Goal: Find specific page/section: Find specific page/section

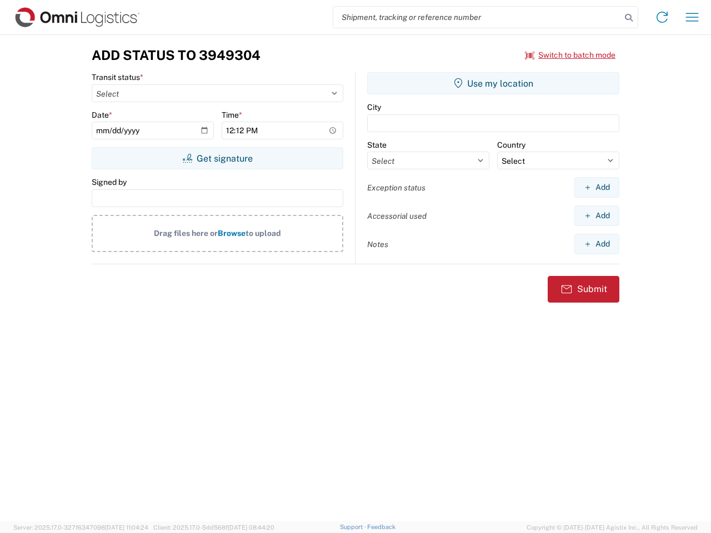
click at [477, 17] on input "search" at bounding box center [477, 17] width 288 height 21
click at [629, 18] on icon at bounding box center [629, 18] width 16 height 16
click at [662, 17] on icon at bounding box center [662, 17] width 18 height 18
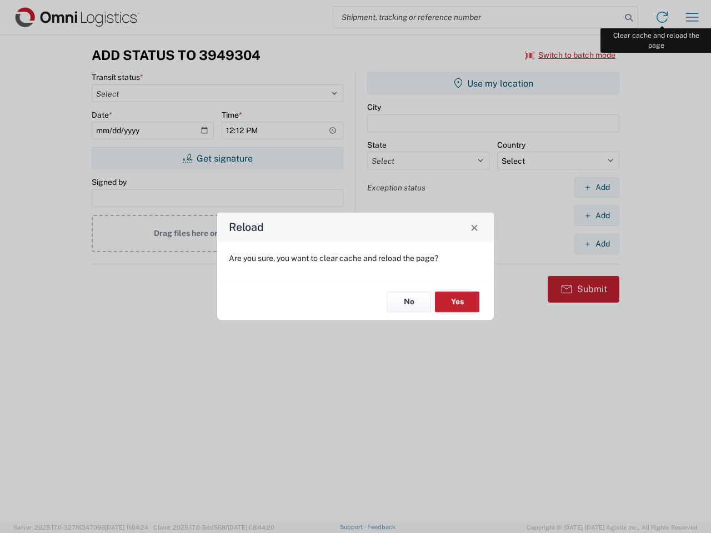
click at [692, 17] on div "Reload Are you sure, you want to clear cache and reload the page? No Yes" at bounding box center [355, 266] width 711 height 533
click at [571, 55] on div "Reload Are you sure, you want to clear cache and reload the page? No Yes" at bounding box center [355, 266] width 711 height 533
click at [217, 158] on div "Reload Are you sure, you want to clear cache and reload the page? No Yes" at bounding box center [355, 266] width 711 height 533
click at [493, 83] on div "Reload Are you sure, you want to clear cache and reload the page? No Yes" at bounding box center [355, 266] width 711 height 533
click at [597, 187] on div "Reload Are you sure, you want to clear cache and reload the page? No Yes" at bounding box center [355, 266] width 711 height 533
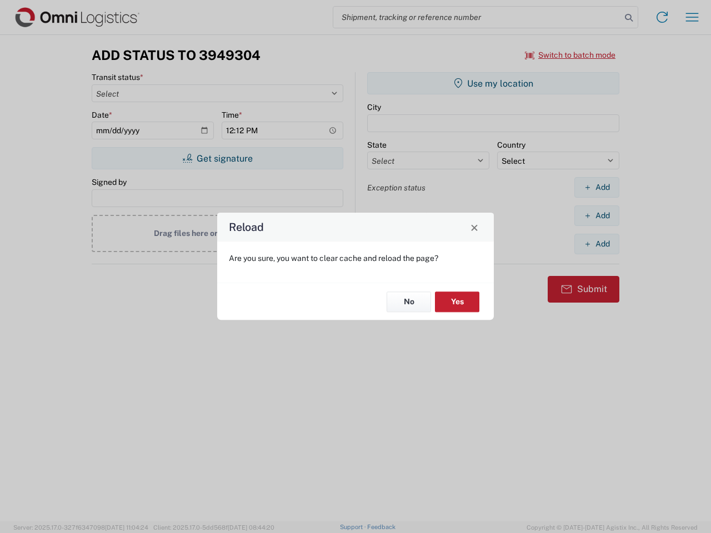
click at [597, 216] on div "Reload Are you sure, you want to clear cache and reload the page? No Yes" at bounding box center [355, 266] width 711 height 533
click at [597, 244] on div "Reload Are you sure, you want to clear cache and reload the page? No Yes" at bounding box center [355, 266] width 711 height 533
